Goal: Browse casually

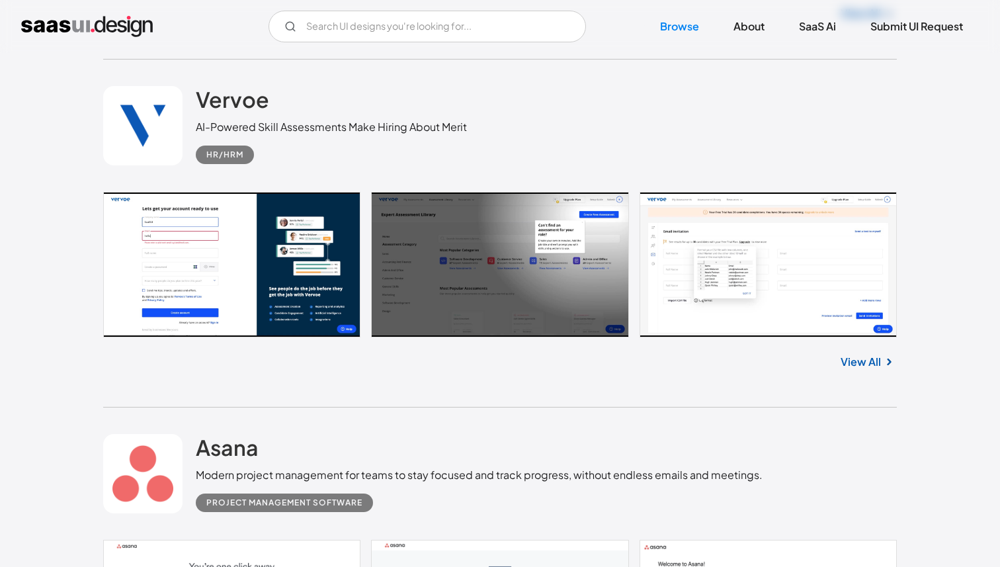
scroll to position [5398, 0]
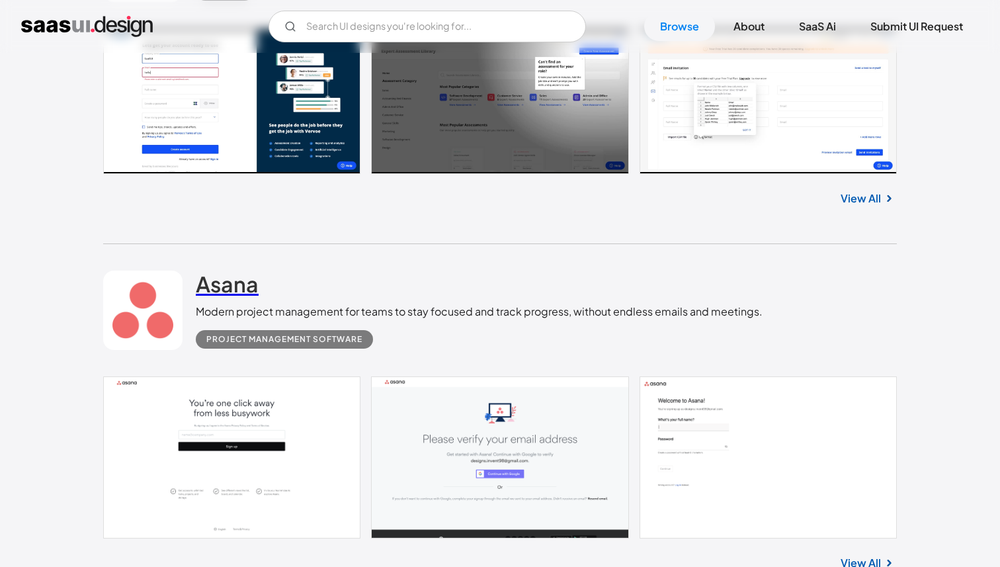
click at [211, 287] on h2 "Asana" at bounding box center [227, 283] width 63 height 26
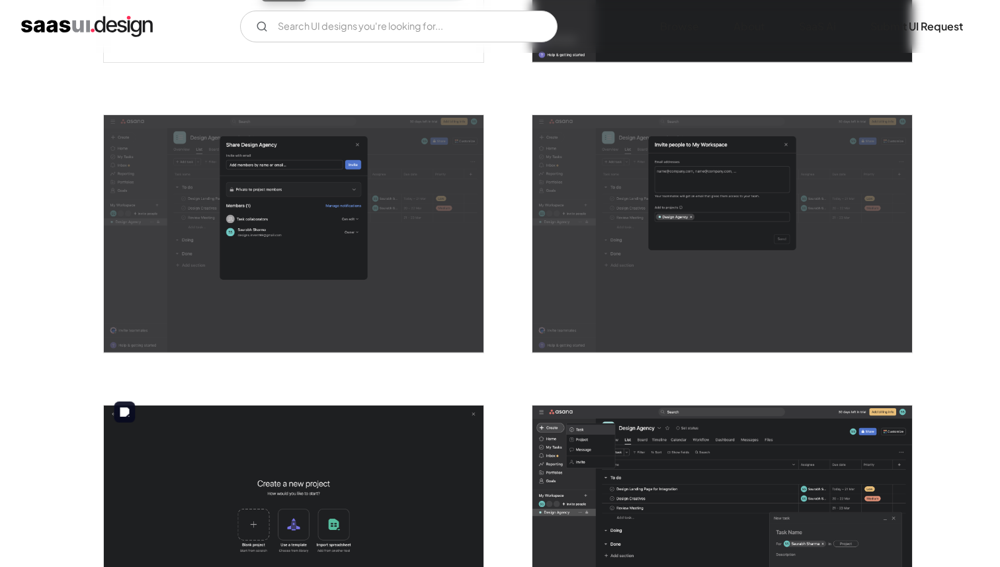
scroll to position [1839, 0]
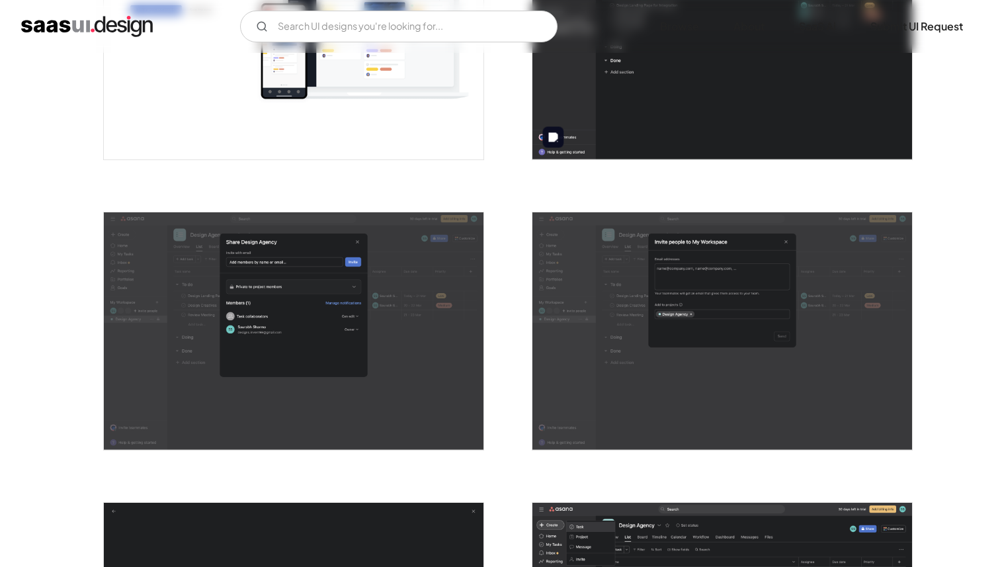
click at [692, 69] on img "open lightbox" at bounding box center [722, 40] width 380 height 237
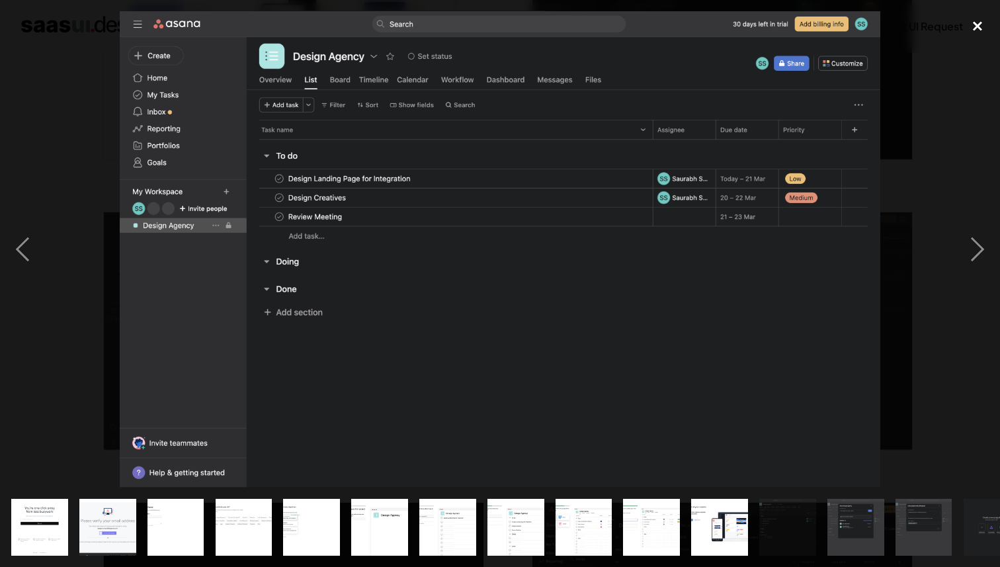
click at [973, 27] on div "close lightbox" at bounding box center [977, 25] width 45 height 29
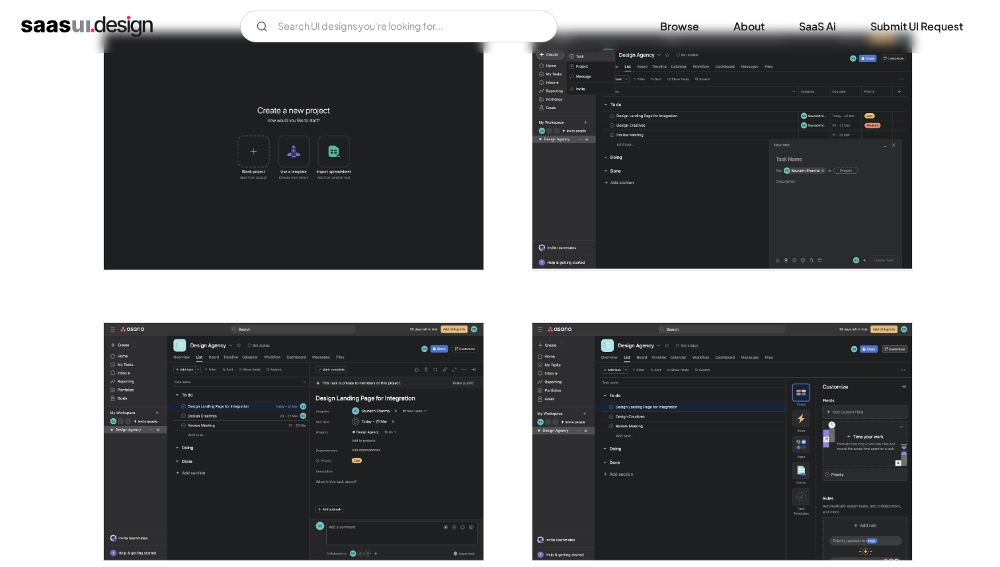
scroll to position [2325, 0]
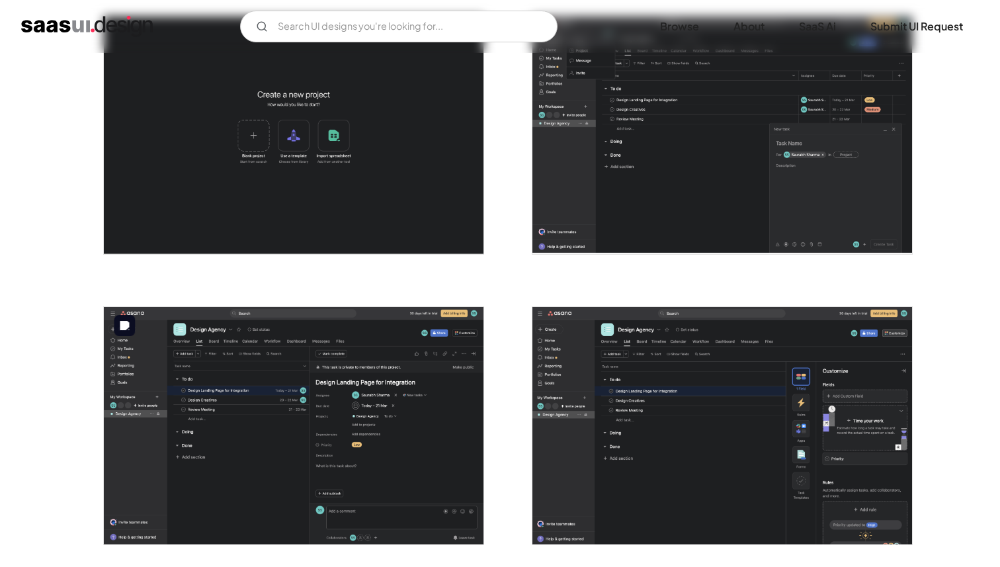
click at [291, 378] on img "open lightbox" at bounding box center [294, 425] width 380 height 237
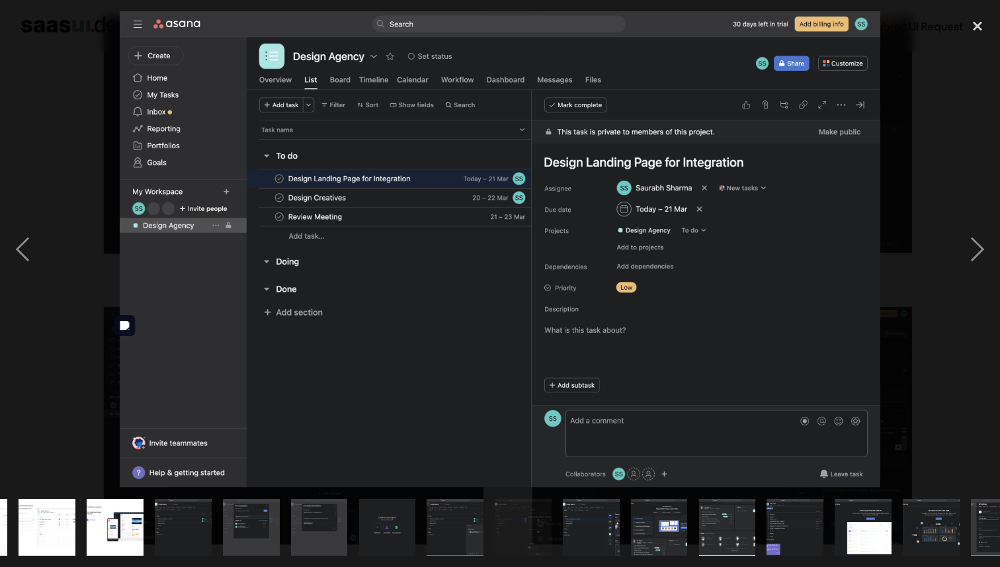
scroll to position [0, 643]
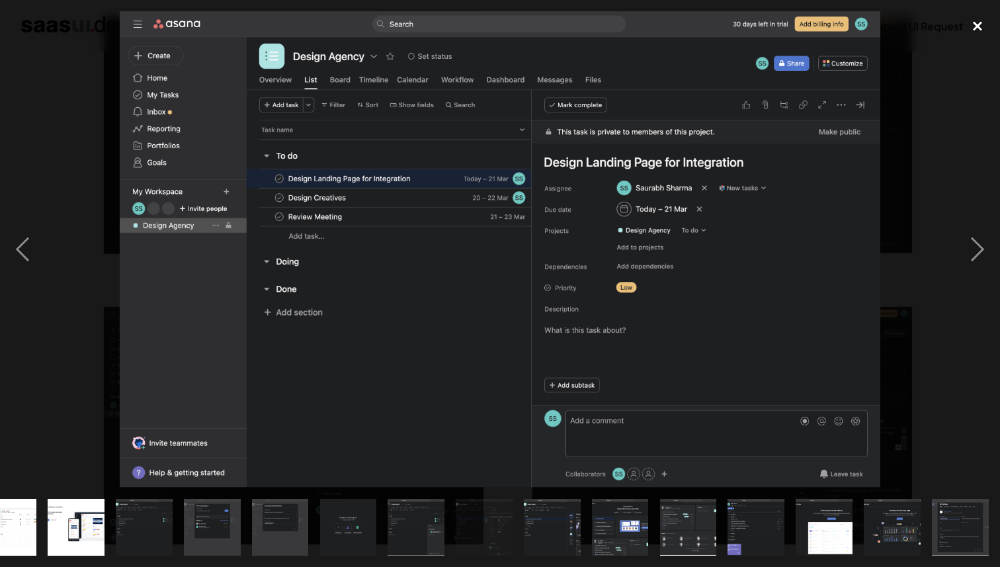
click at [974, 24] on div "close lightbox" at bounding box center [977, 25] width 45 height 29
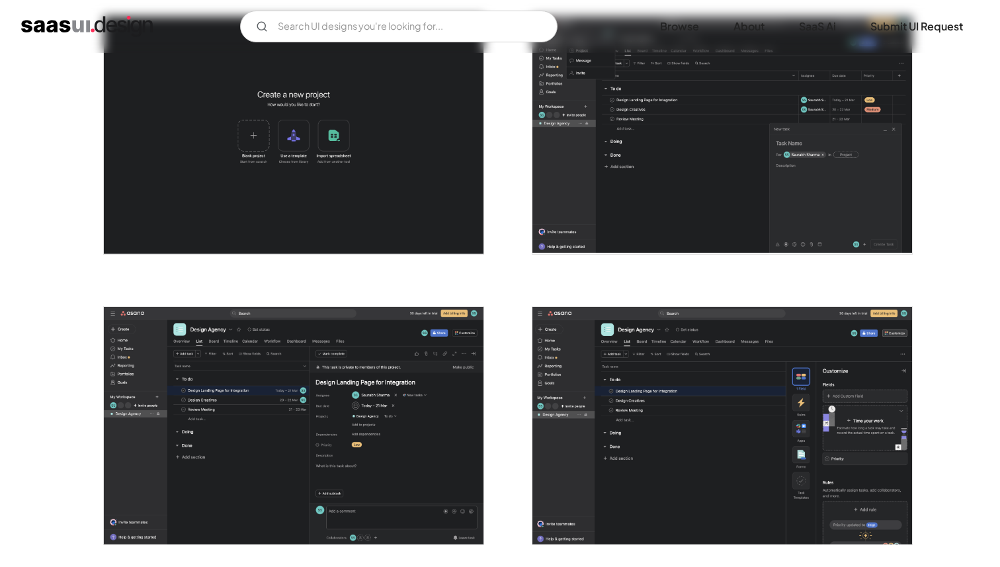
scroll to position [0, 0]
click at [389, 352] on img "open lightbox" at bounding box center [294, 425] width 380 height 237
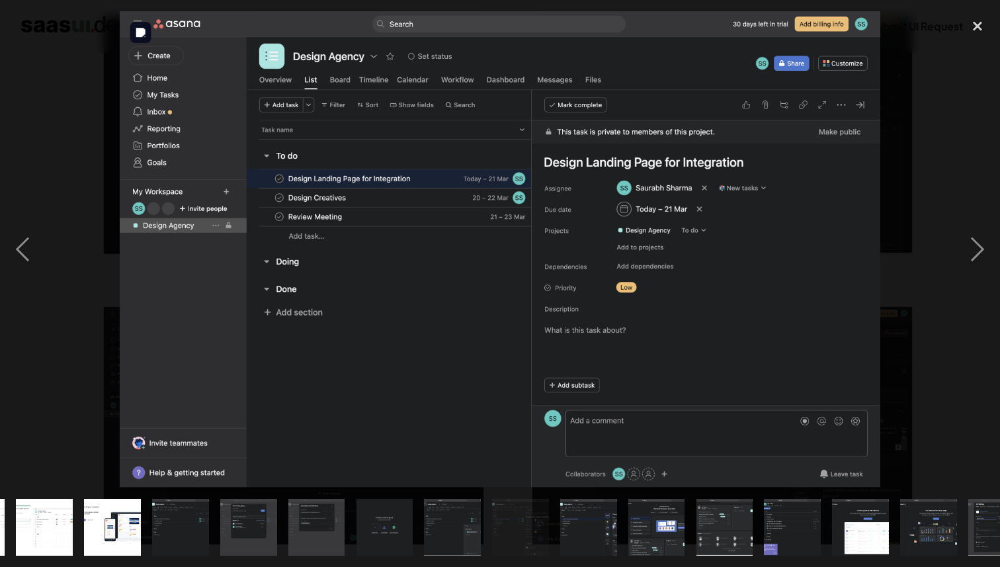
scroll to position [0, 643]
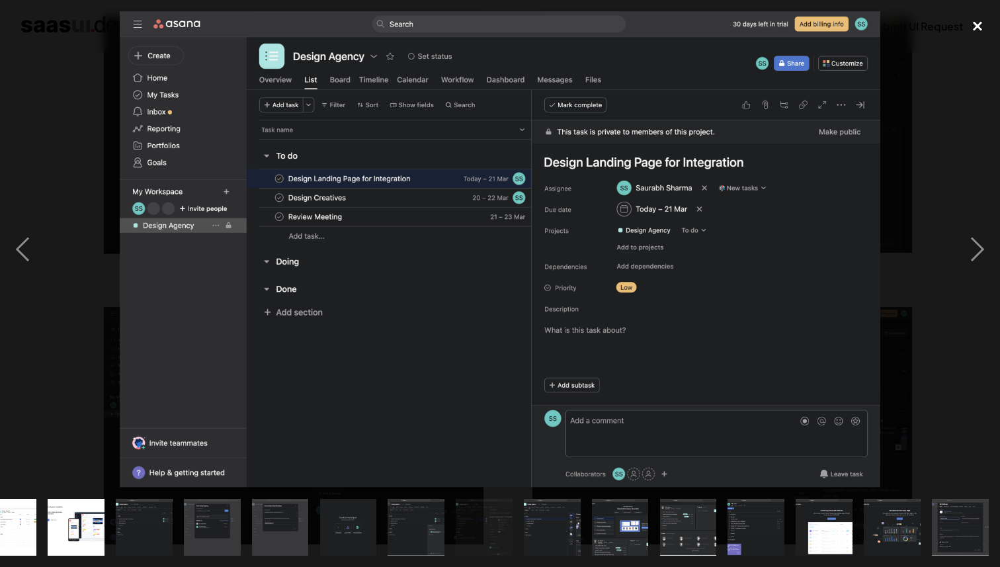
click at [971, 28] on div "close lightbox" at bounding box center [977, 25] width 45 height 29
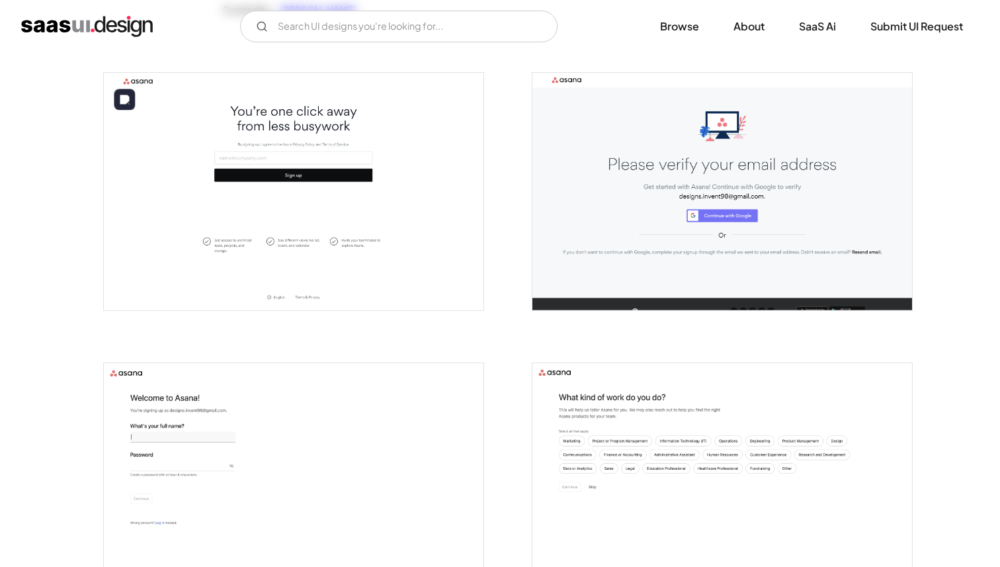
scroll to position [0, 0]
